Goal: Task Accomplishment & Management: Complete application form

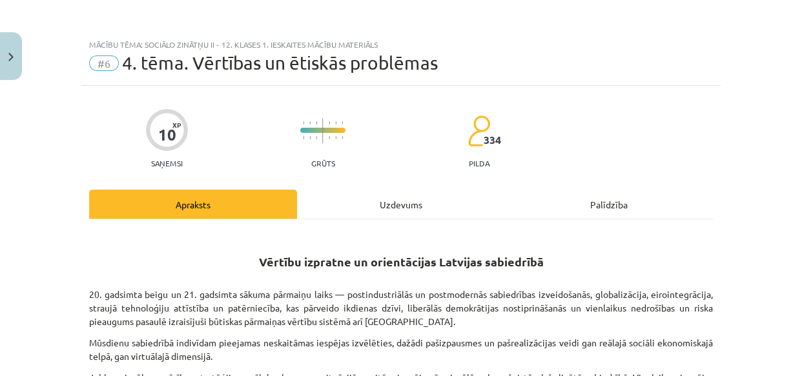
scroll to position [823, 0]
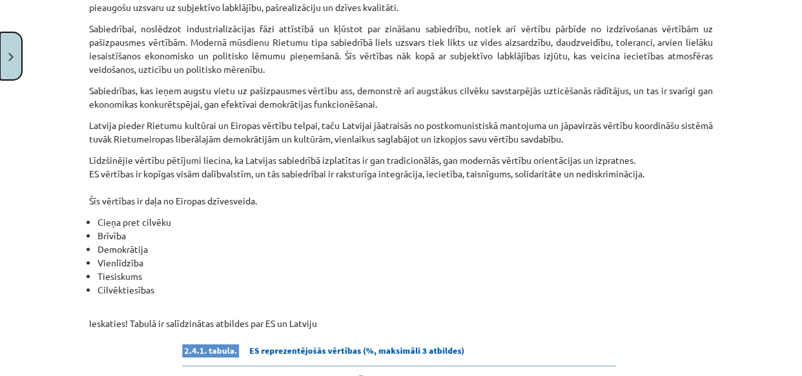
click at [14, 65] on button "Close" at bounding box center [11, 56] width 22 height 48
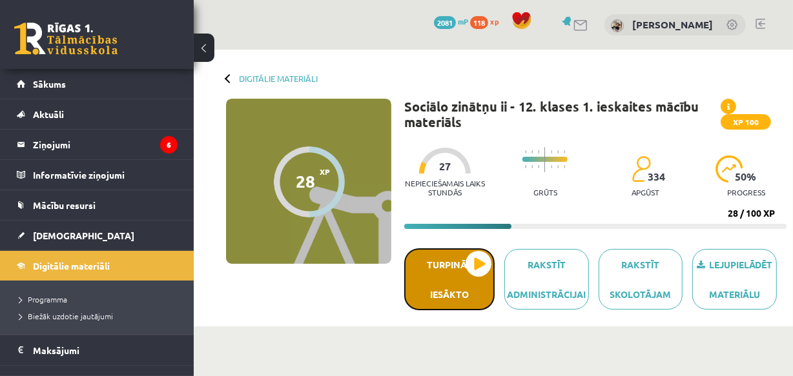
click at [461, 279] on button "Turpināt iesākto" at bounding box center [449, 279] width 90 height 62
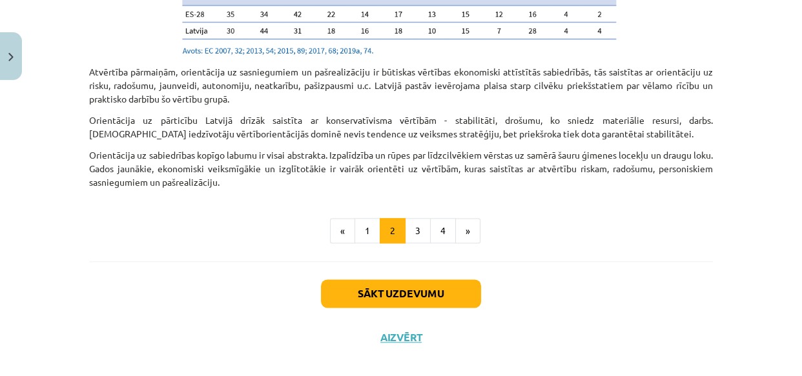
scroll to position [1475, 0]
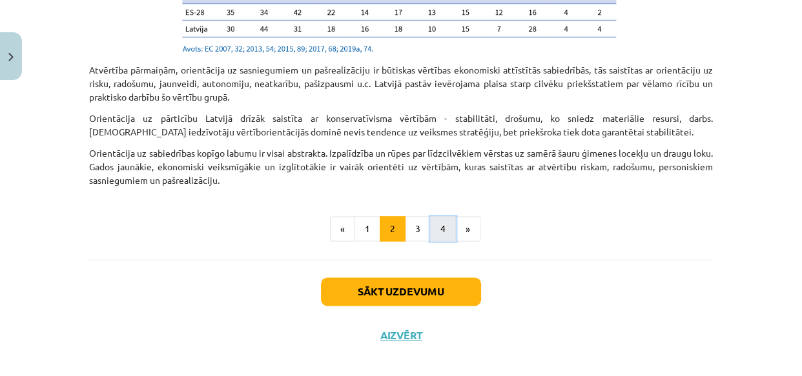
click at [436, 216] on button "4" at bounding box center [443, 229] width 26 height 26
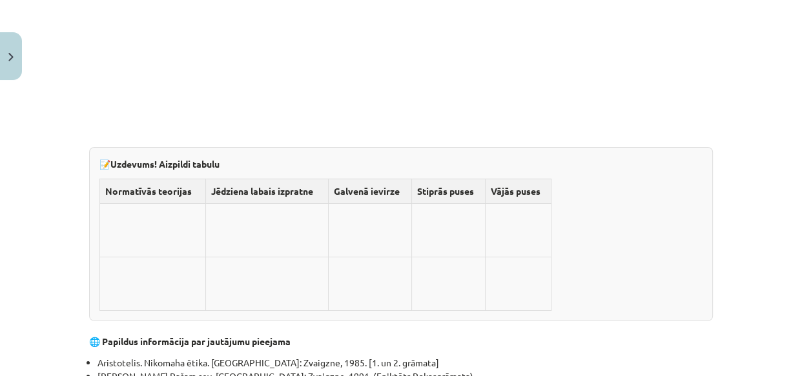
scroll to position [3748, 0]
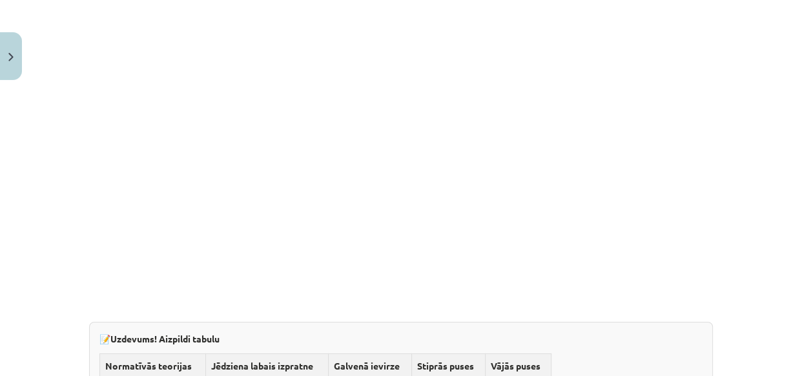
click at [117, 354] on th "Normatīvās teorijas" at bounding box center [153, 366] width 106 height 25
click at [136, 333] on strong "Uzdevums! Aizpildi tabulu" at bounding box center [164, 339] width 109 height 12
click at [258, 354] on th "Jēdziena labais izpratne" at bounding box center [266, 366] width 123 height 25
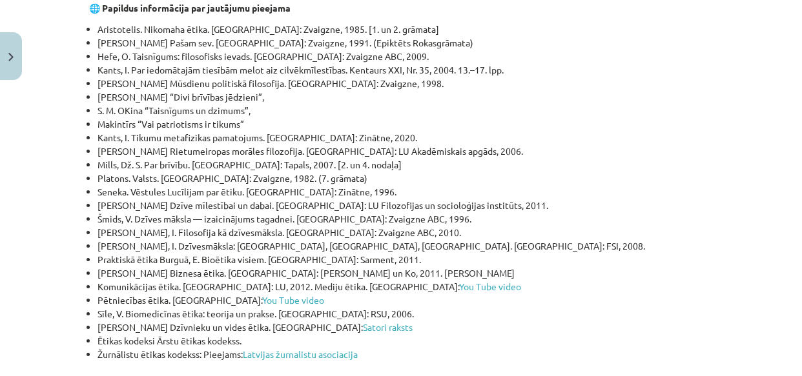
scroll to position [4276, 0]
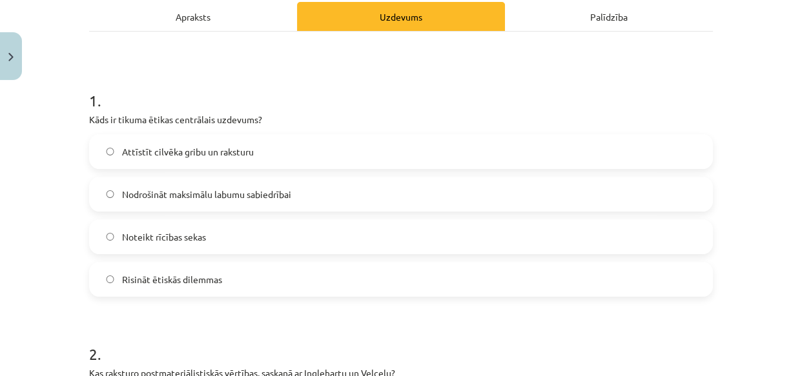
scroll to position [208, 0]
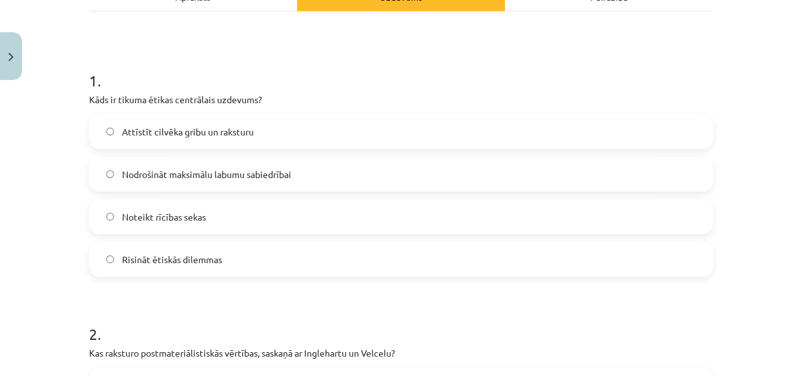
click at [200, 130] on span "Attīstīt cilvēka gribu un raksturu" at bounding box center [188, 132] width 132 height 14
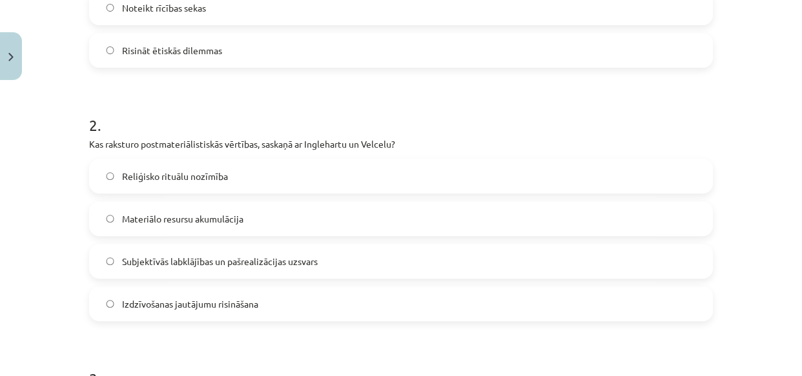
scroll to position [443, 0]
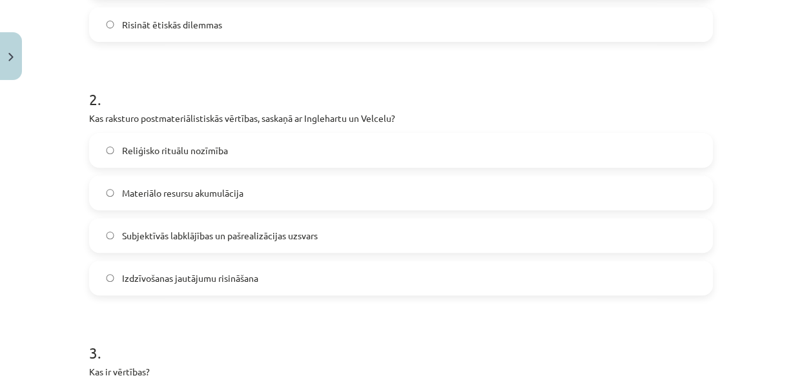
click at [239, 198] on label "Materiālo resursu akumulācija" at bounding box center [400, 193] width 621 height 32
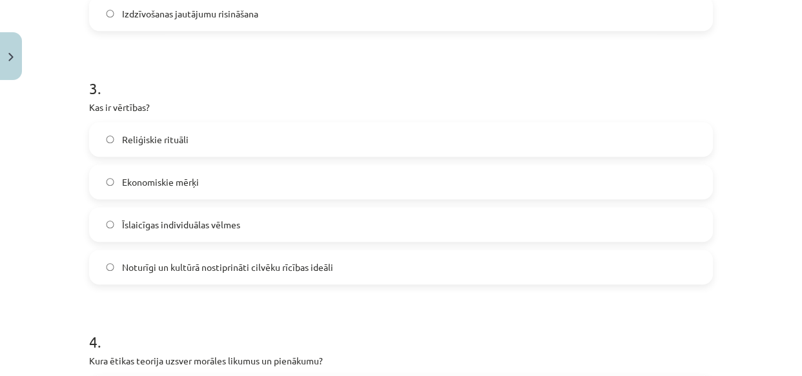
scroll to position [736, 0]
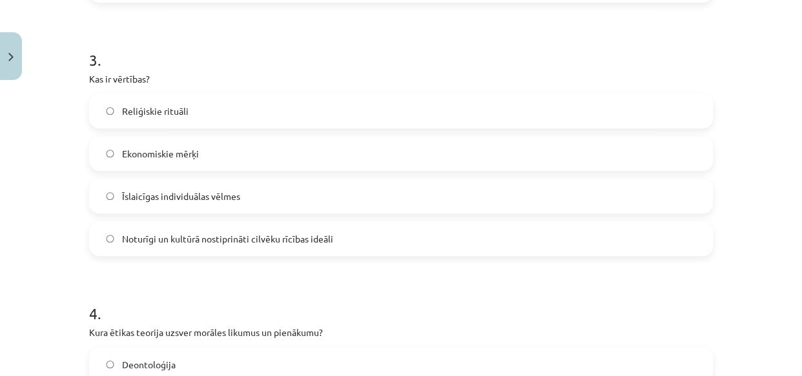
click at [239, 238] on span "Noturīgi un kultūrā nostiprināti cilvēku rīcības ideāli" at bounding box center [227, 239] width 211 height 14
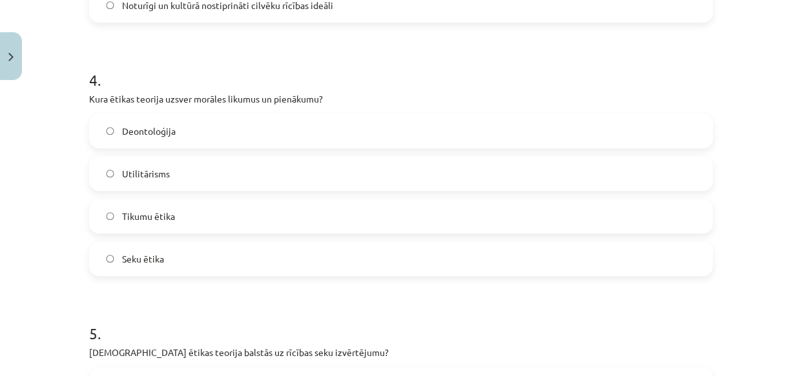
scroll to position [971, 0]
click at [126, 212] on span "Tikumu ētika" at bounding box center [148, 215] width 53 height 14
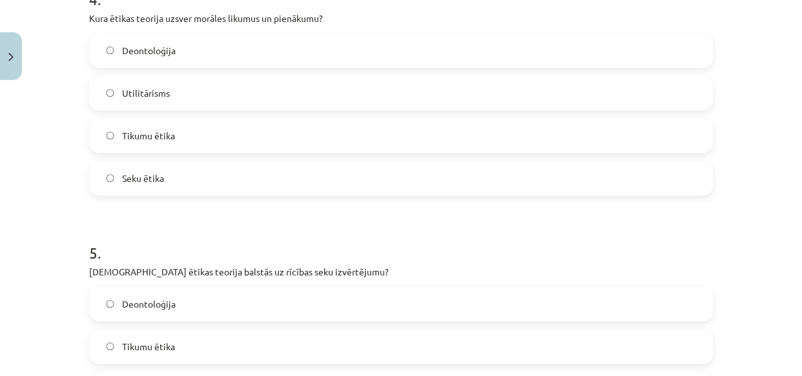
scroll to position [1029, 0]
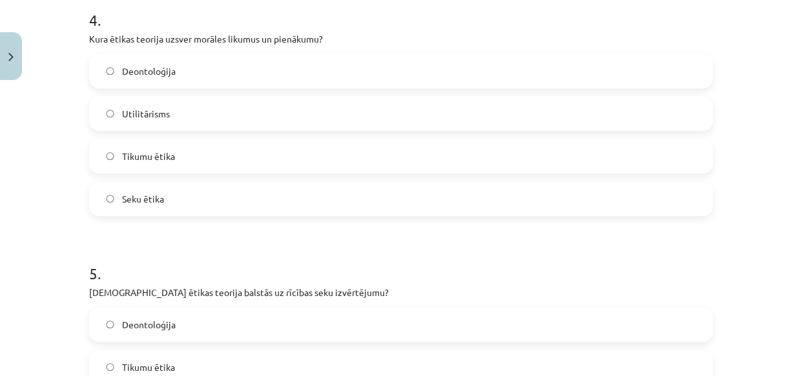
click at [131, 114] on span "Utilitārisms" at bounding box center [146, 114] width 48 height 14
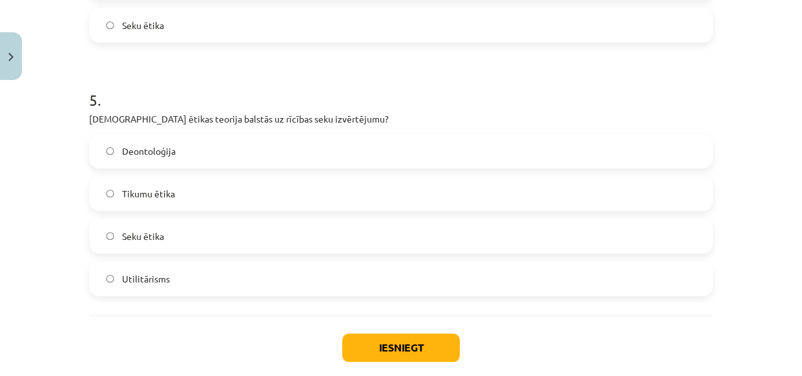
scroll to position [1206, 0]
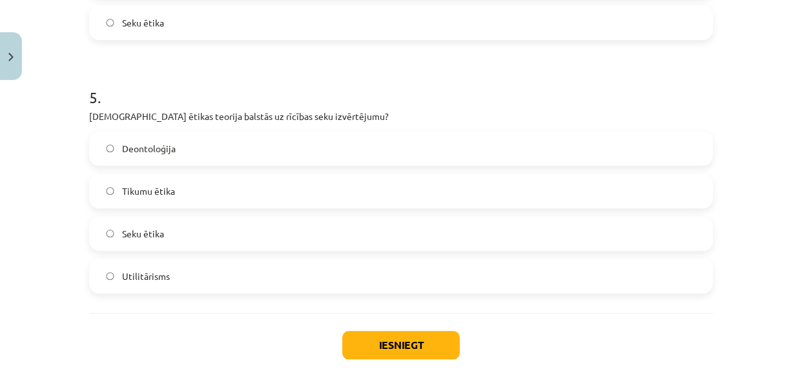
click at [116, 146] on label "Deontoloģija" at bounding box center [400, 148] width 621 height 32
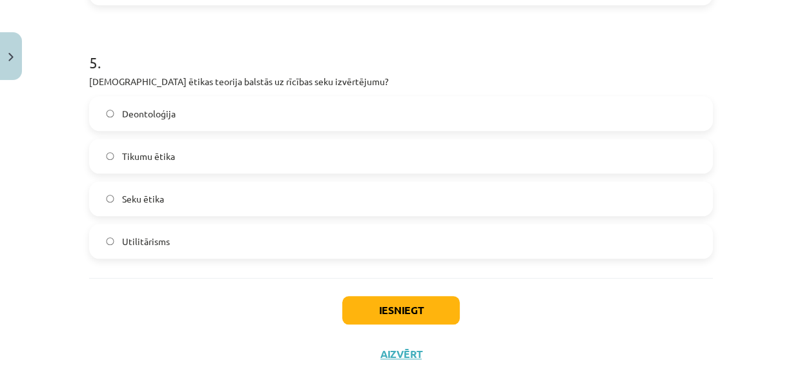
scroll to position [1272, 0]
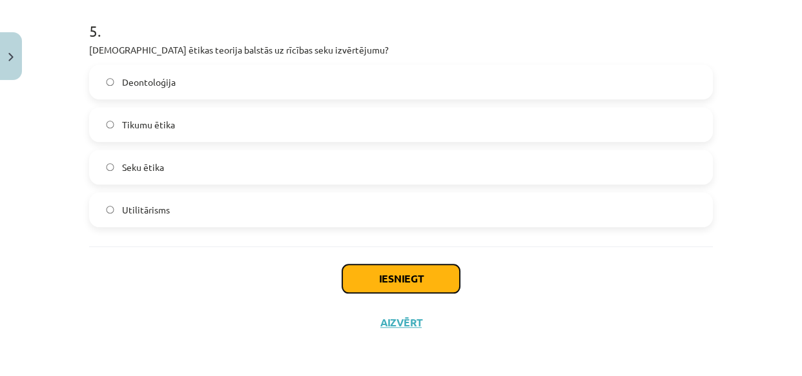
click at [394, 277] on button "Iesniegt" at bounding box center [400, 279] width 117 height 28
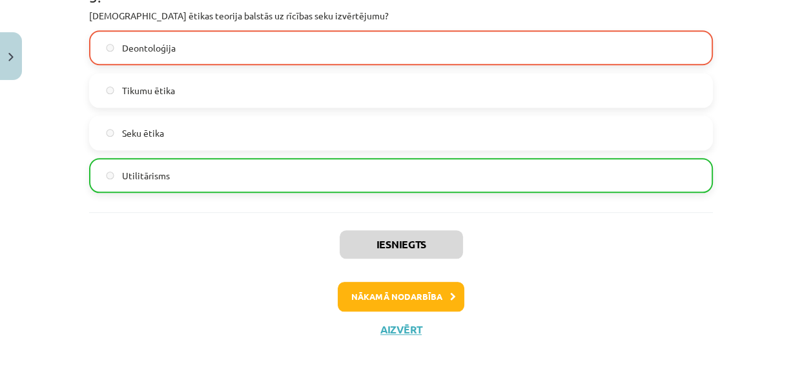
scroll to position [1313, 0]
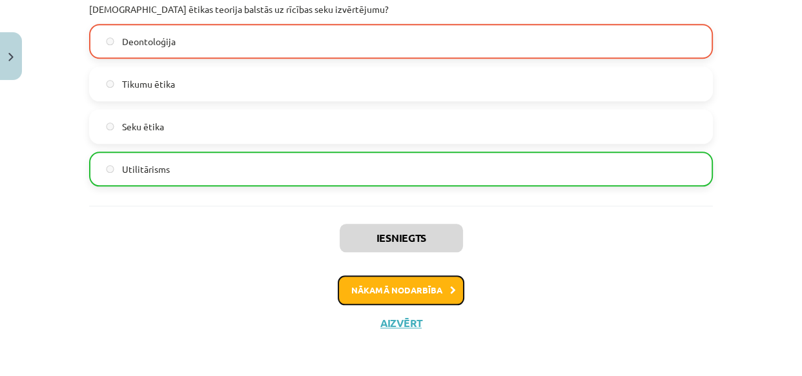
click at [403, 294] on button "Nākamā nodarbība" at bounding box center [401, 291] width 126 height 30
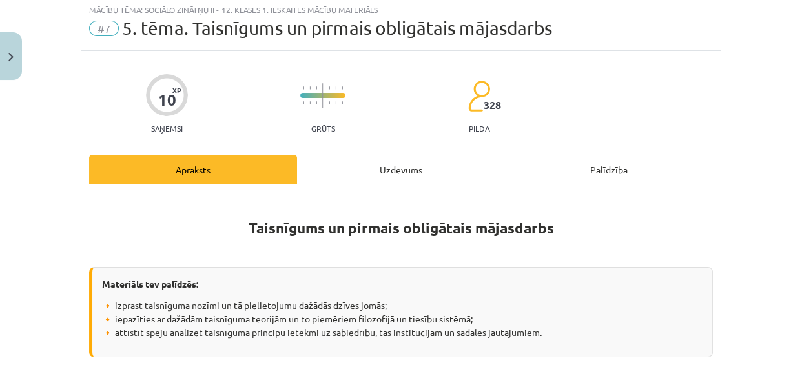
scroll to position [32, 0]
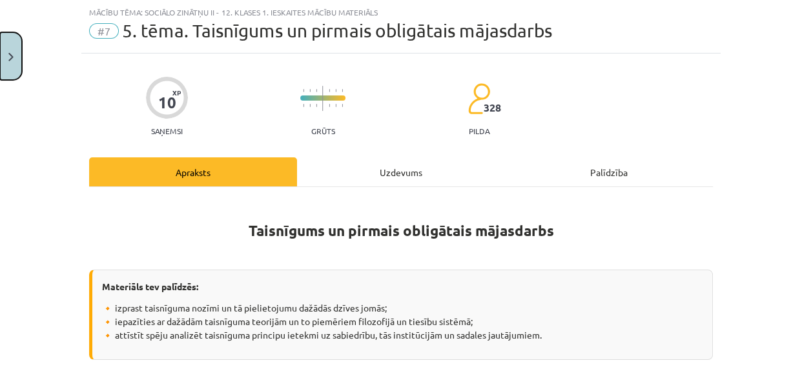
click at [12, 59] on img "Close" at bounding box center [10, 57] width 5 height 8
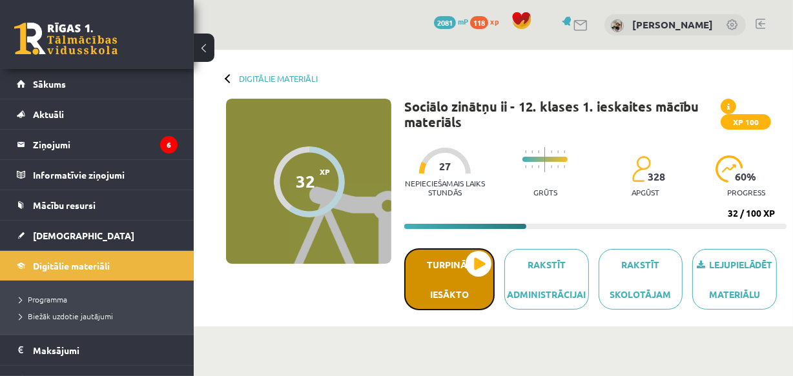
click at [477, 268] on button "Turpināt iesākto" at bounding box center [449, 279] width 90 height 62
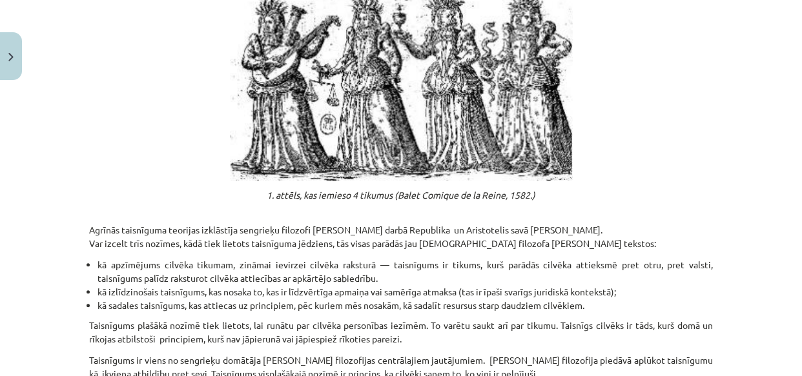
scroll to position [761, 0]
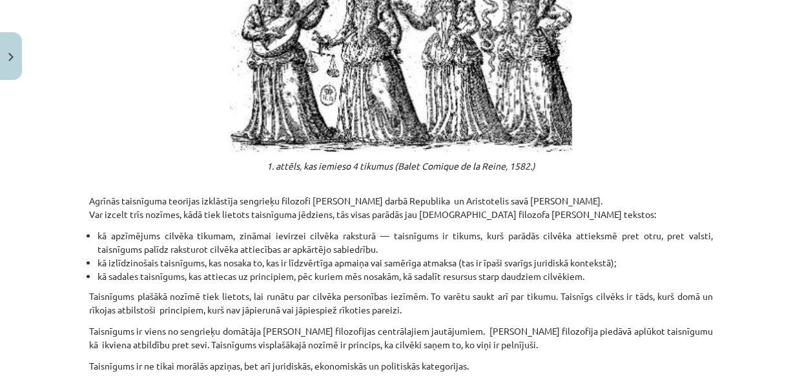
drag, startPoint x: 471, startPoint y: 295, endPoint x: 360, endPoint y: 195, distance: 149.4
click at [360, 195] on p "Agrīnās taisnīguma teorijas izklāstīja sengrieķu filozofi [PERSON_NAME] darbā R…" at bounding box center [400, 201] width 623 height 41
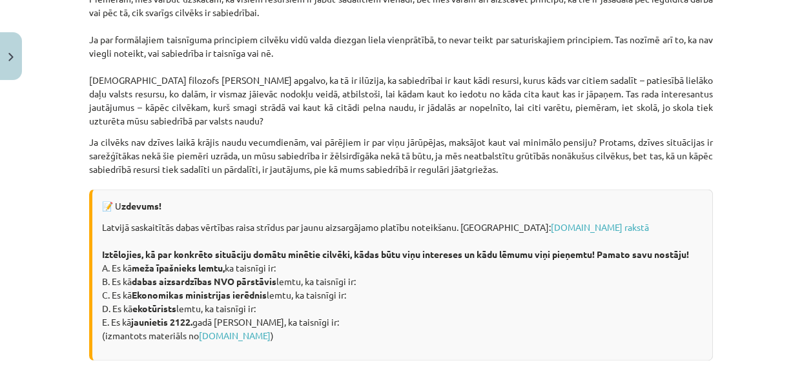
scroll to position [1758, 0]
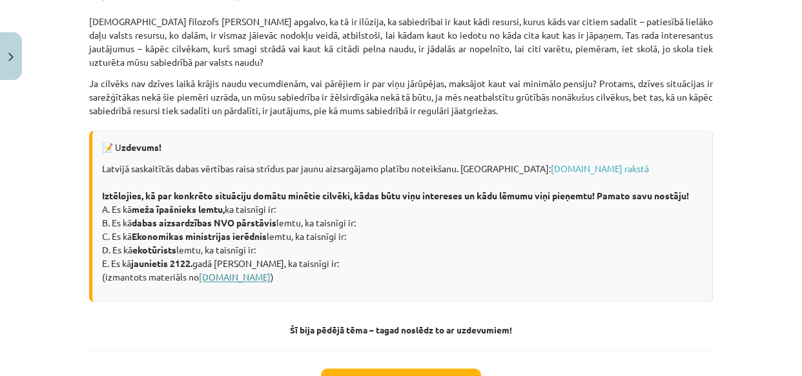
click at [210, 283] on link "[DOMAIN_NAME]" at bounding box center [235, 277] width 72 height 12
click at [213, 283] on link "[DOMAIN_NAME]" at bounding box center [235, 277] width 72 height 12
click at [550, 174] on link "[DOMAIN_NAME] rakstā" at bounding box center [599, 169] width 98 height 12
